Goal: Task Accomplishment & Management: Use online tool/utility

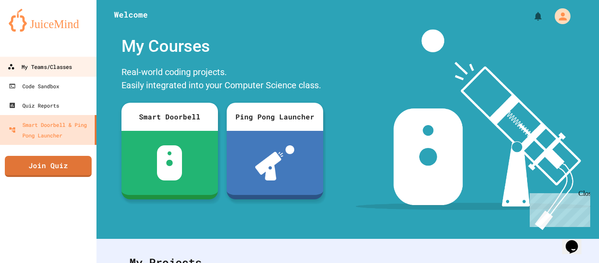
click at [36, 65] on div "My Teams/Classes" at bounding box center [39, 66] width 65 height 11
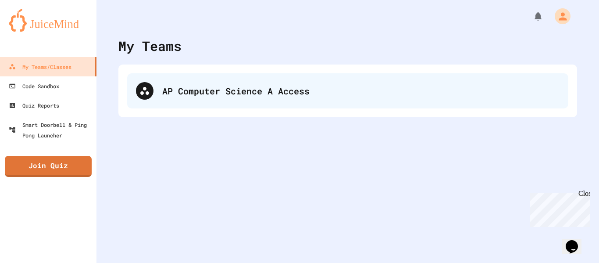
click at [195, 87] on div "AP Computer Science A Access" at bounding box center [361, 90] width 398 height 13
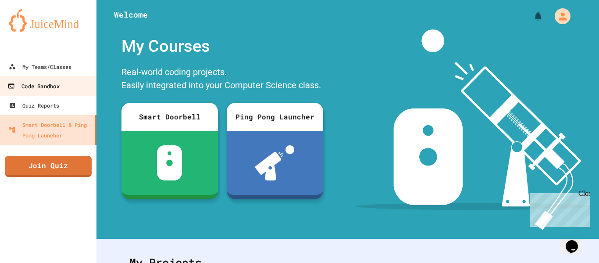
click at [54, 89] on div "Code Sandbox" at bounding box center [33, 86] width 52 height 11
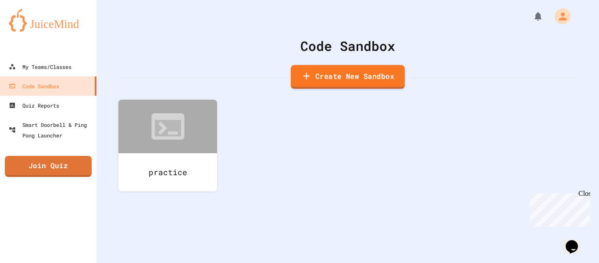
click at [337, 84] on link "Create New Sandbox" at bounding box center [348, 77] width 114 height 24
type input "*"
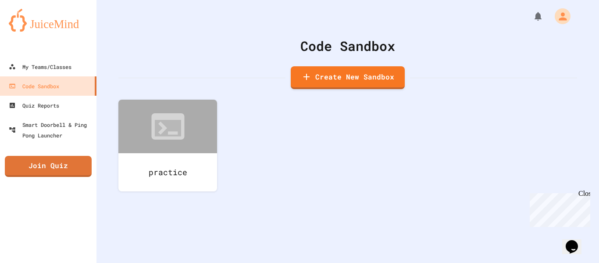
type input "**********"
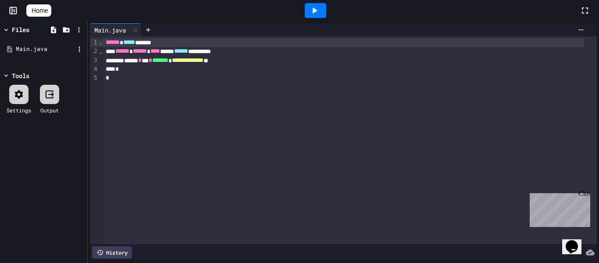
click at [34, 50] on div "Main.java" at bounding box center [45, 49] width 59 height 9
click at [32, 47] on div "Main.java" at bounding box center [45, 49] width 59 height 9
click at [80, 46] on icon at bounding box center [79, 49] width 8 height 8
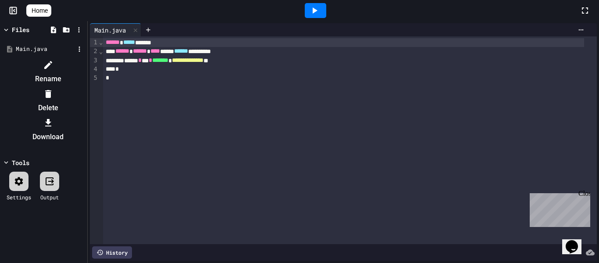
click at [54, 60] on icon at bounding box center [48, 65] width 11 height 11
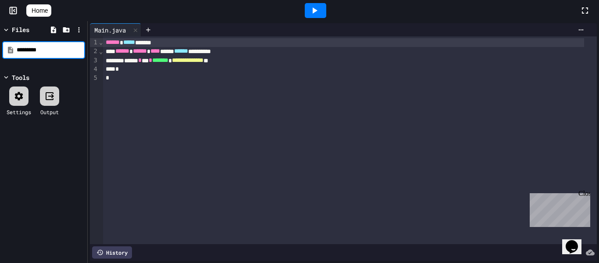
click at [31, 50] on input "*********" at bounding box center [50, 50] width 67 height 9
type input "**********"
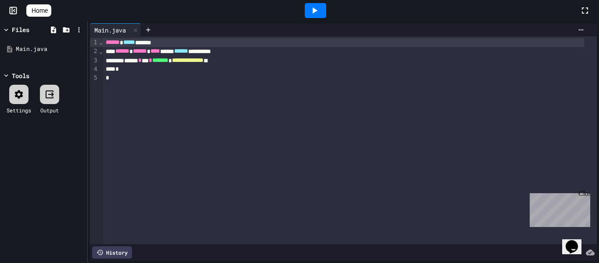
click at [139, 79] on div "*" at bounding box center [343, 78] width 481 height 9
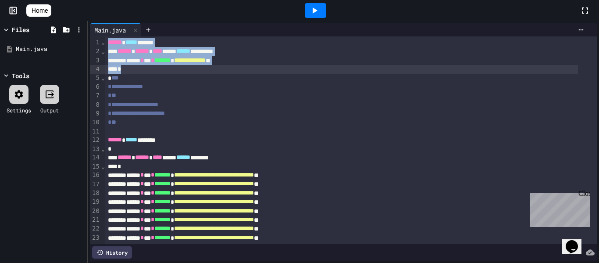
drag, startPoint x: 106, startPoint y: 41, endPoint x: 264, endPoint y: 71, distance: 160.8
click at [264, 71] on div "**********" at bounding box center [351, 153] width 492 height 234
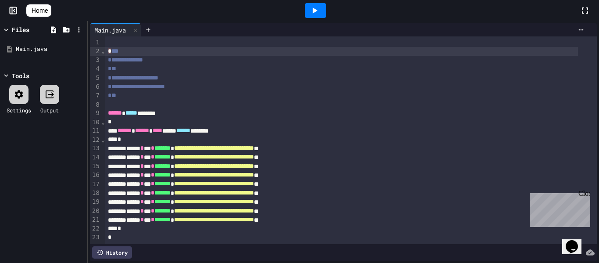
click at [111, 49] on span "***" at bounding box center [114, 51] width 7 height 6
click at [158, 56] on div "**********" at bounding box center [351, 60] width 492 height 9
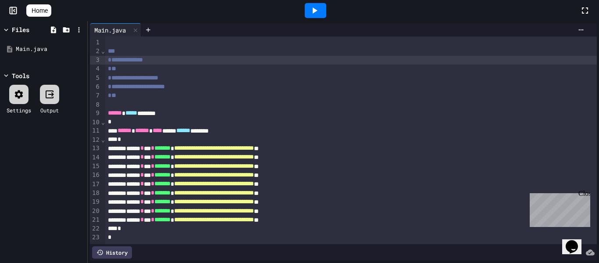
click at [137, 48] on div "***" at bounding box center [341, 51] width 473 height 9
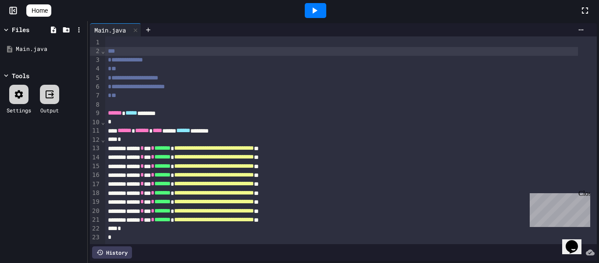
click at [109, 50] on span "***" at bounding box center [111, 51] width 7 height 6
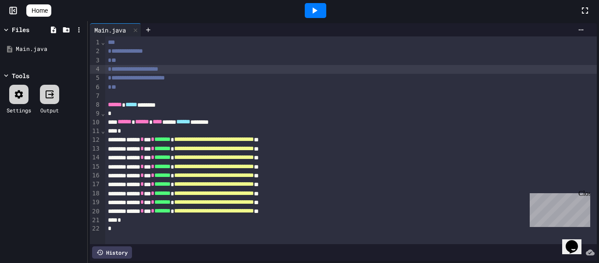
click at [182, 66] on div "**********" at bounding box center [351, 69] width 492 height 9
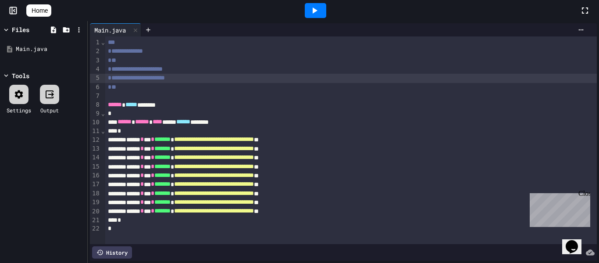
click at [194, 75] on div "**********" at bounding box center [351, 78] width 492 height 9
click at [317, 14] on icon at bounding box center [314, 10] width 11 height 11
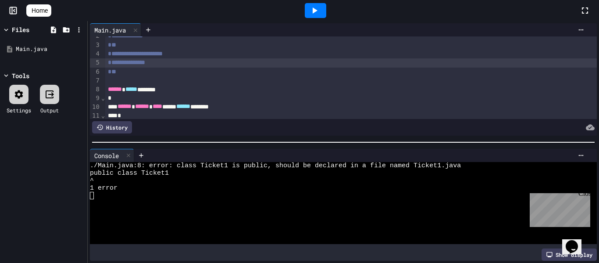
scroll to position [0, 0]
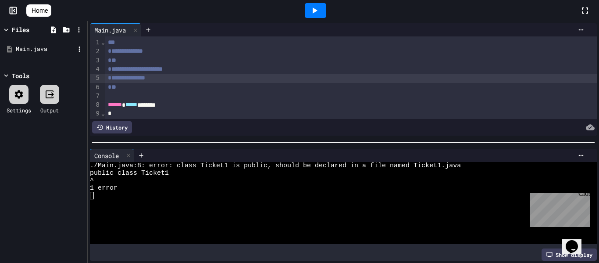
click at [58, 50] on div "Main.java" at bounding box center [45, 49] width 59 height 9
click at [81, 48] on icon at bounding box center [79, 49] width 8 height 8
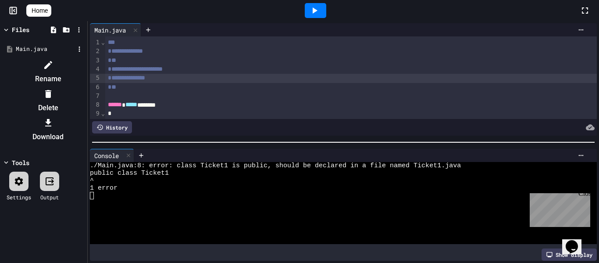
click at [85, 66] on div at bounding box center [48, 65] width 74 height 14
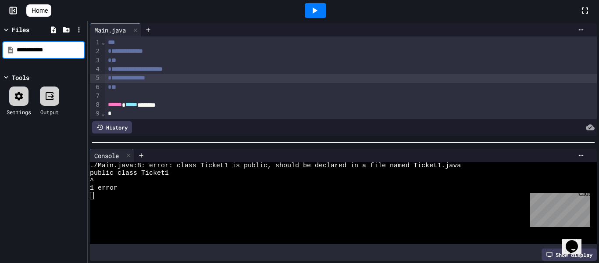
type input "**********"
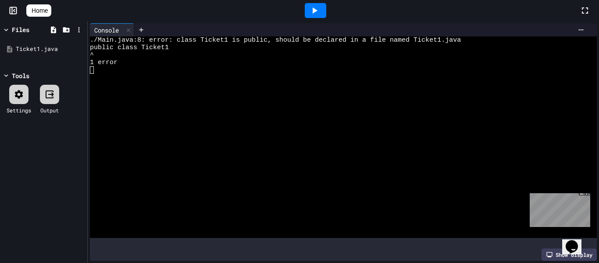
click at [327, 12] on div at bounding box center [316, 10] width 22 height 15
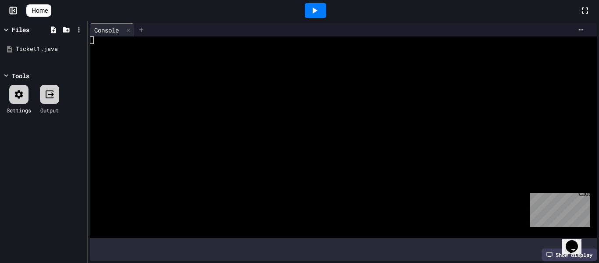
click at [140, 29] on icon at bounding box center [141, 29] width 7 height 7
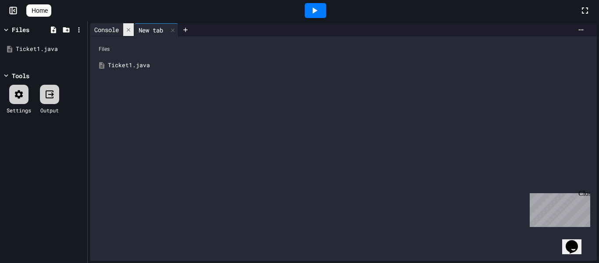
click at [130, 29] on icon at bounding box center [129, 30] width 6 height 6
click at [145, 70] on div "Ticket1.java" at bounding box center [343, 65] width 499 height 16
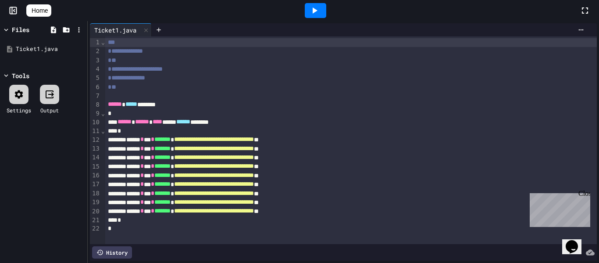
click at [317, 11] on icon at bounding box center [314, 10] width 11 height 11
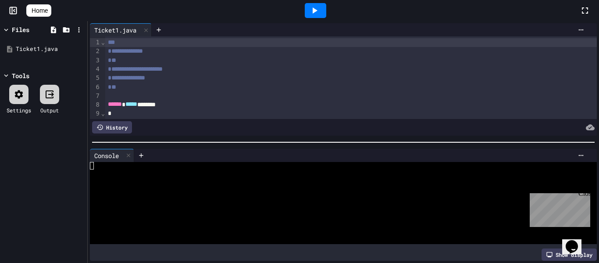
click at [585, 193] on div "Close" at bounding box center [584, 195] width 11 height 11
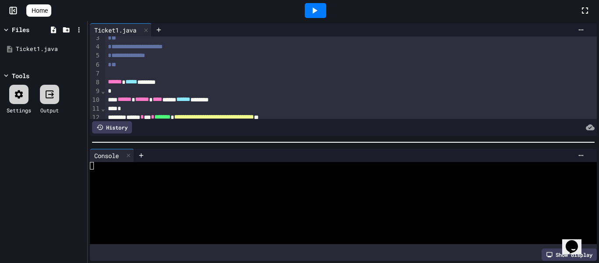
scroll to position [44, 0]
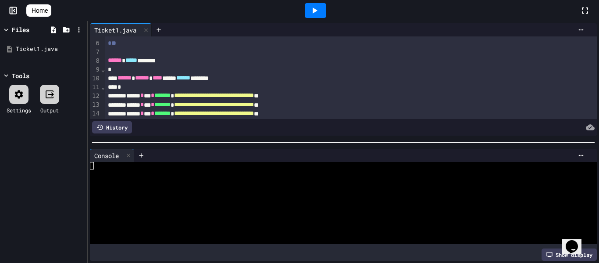
click at [320, 12] on icon at bounding box center [314, 10] width 11 height 11
click at [132, 152] on icon at bounding box center [129, 155] width 6 height 6
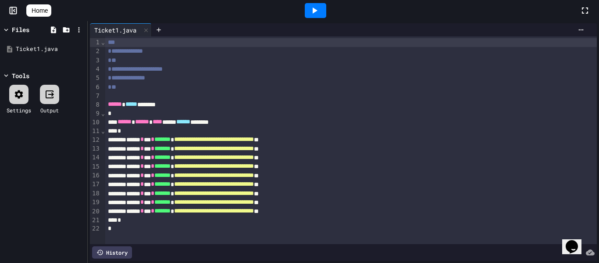
click at [320, 12] on icon at bounding box center [314, 10] width 11 height 11
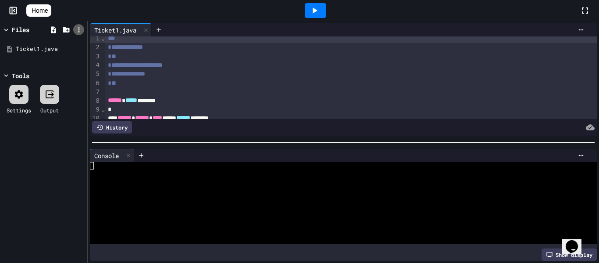
click at [78, 28] on icon at bounding box center [79, 30] width 8 height 8
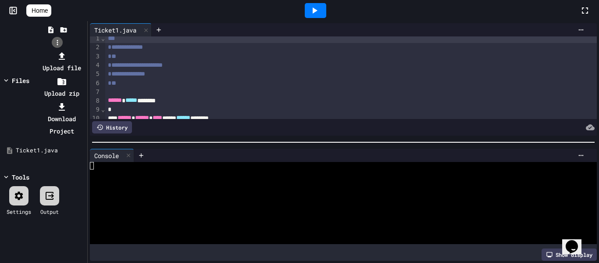
click at [78, 50] on div at bounding box center [57, 50] width 56 height 0
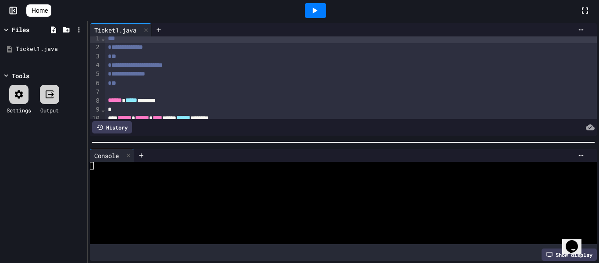
click at [13, 96] on div at bounding box center [18, 94] width 19 height 19
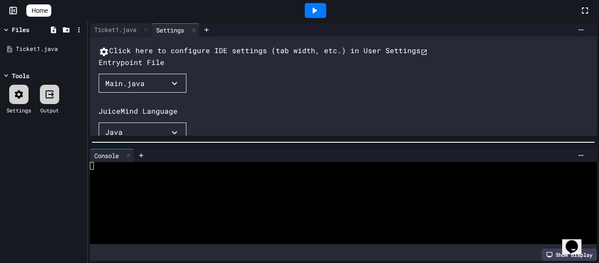
click at [146, 93] on button "Main.java" at bounding box center [143, 83] width 88 height 19
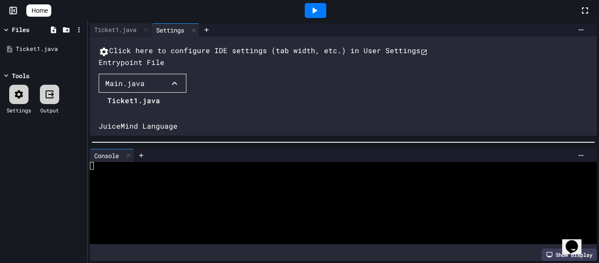
click at [130, 108] on li "Ticket1.java" at bounding box center [134, 100] width 53 height 14
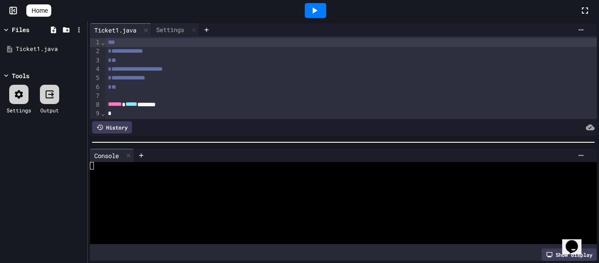
click at [320, 12] on icon at bounding box center [314, 10] width 11 height 11
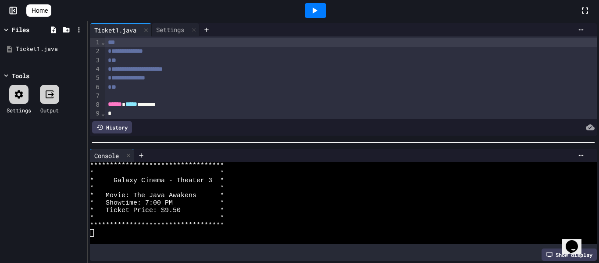
click at [316, 13] on icon at bounding box center [314, 10] width 11 height 11
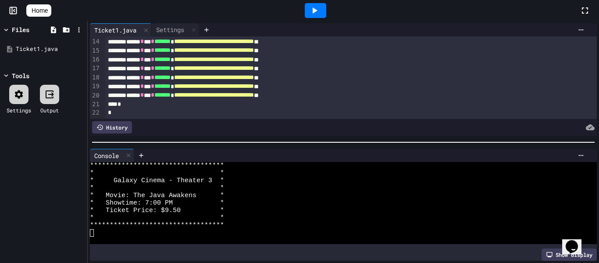
scroll to position [126, 0]
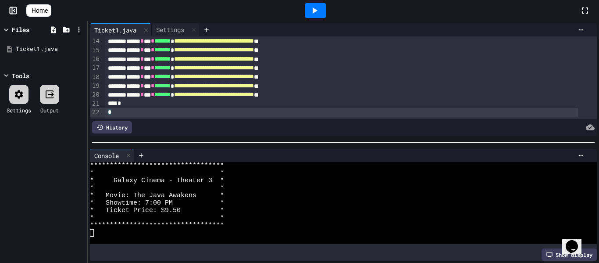
click at [260, 108] on div "*" at bounding box center [341, 112] width 473 height 9
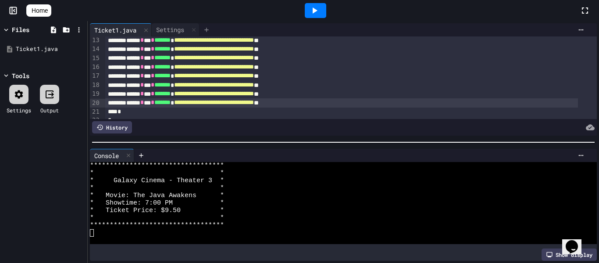
scroll to position [126, 0]
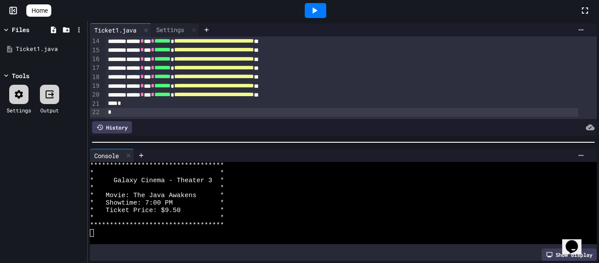
click at [325, 13] on div at bounding box center [316, 10] width 22 height 15
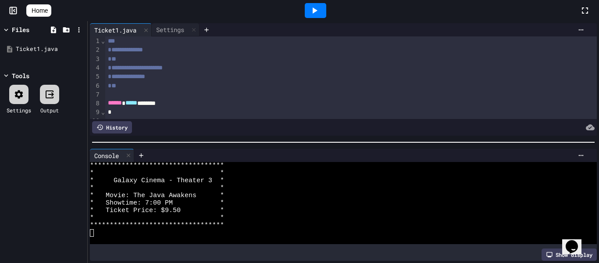
scroll to position [0, 0]
click at [194, 28] on icon at bounding box center [194, 30] width 6 height 6
click at [318, 10] on icon at bounding box center [315, 10] width 5 height 6
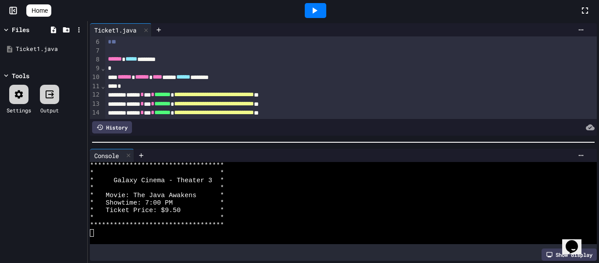
scroll to position [39, 0]
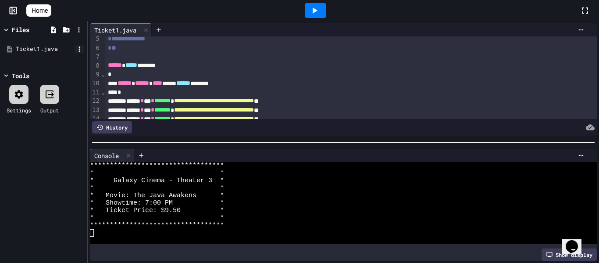
click at [79, 50] on icon at bounding box center [79, 49] width 8 height 8
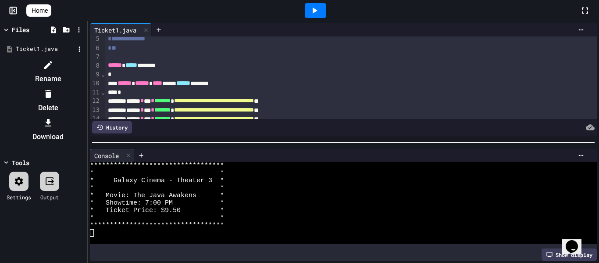
click at [85, 116] on li "Download" at bounding box center [48, 130] width 74 height 28
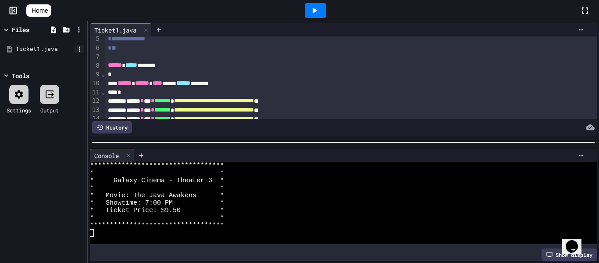
click at [79, 48] on icon at bounding box center [79, 49] width 8 height 8
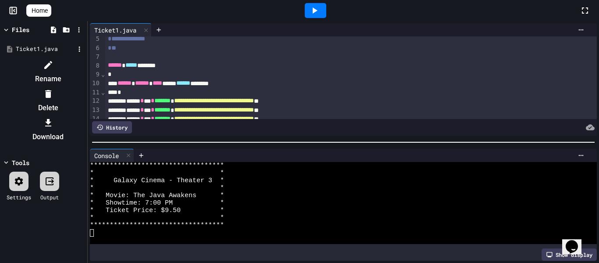
click at [85, 116] on li "Download" at bounding box center [48, 130] width 74 height 28
